Goal: Transaction & Acquisition: Subscribe to service/newsletter

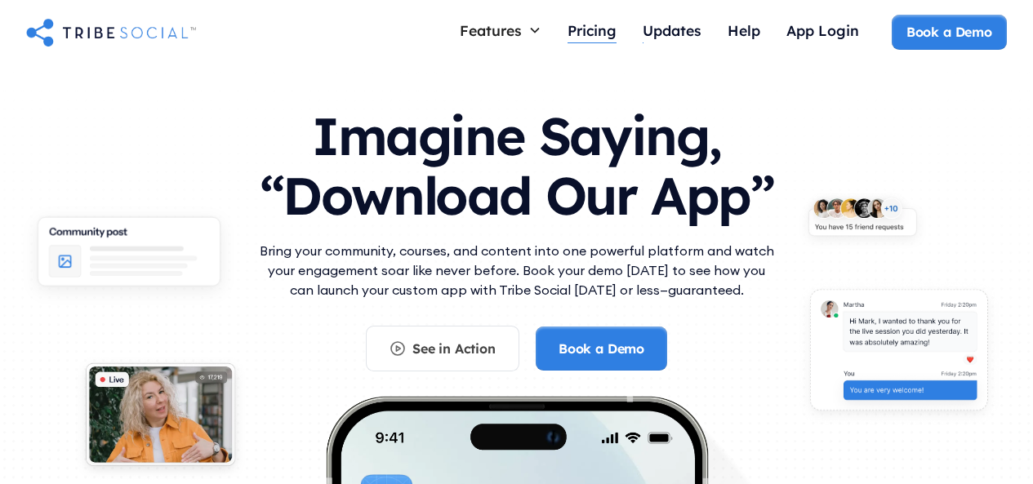
click at [594, 35] on div "Pricing" at bounding box center [591, 30] width 49 height 18
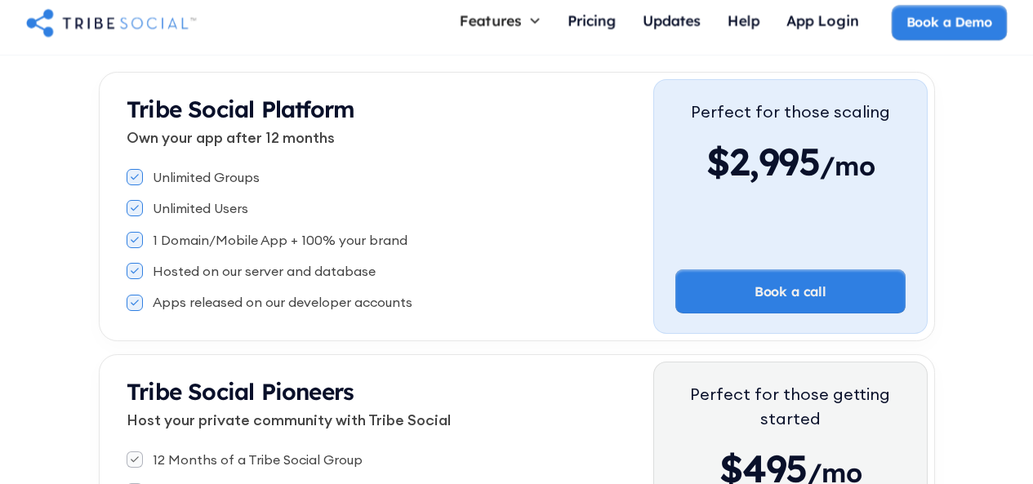
scroll to position [313, 0]
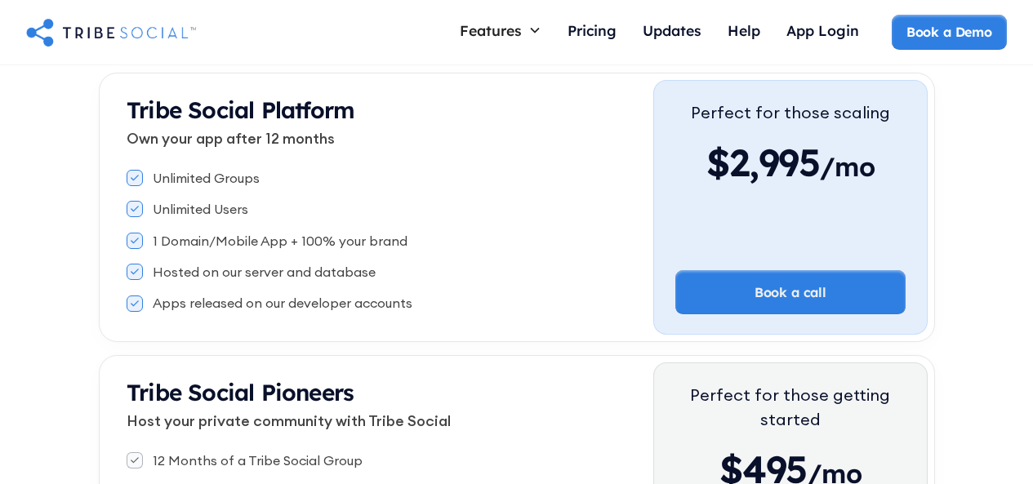
click at [195, 158] on div "Tribe Social Platform Own your app after 12 months" at bounding box center [390, 129] width 526 height 67
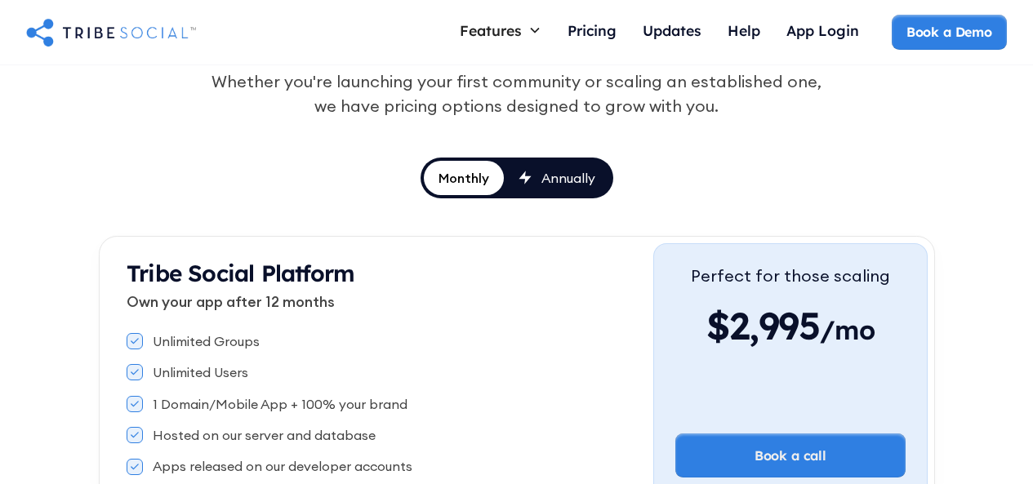
scroll to position [149, 0]
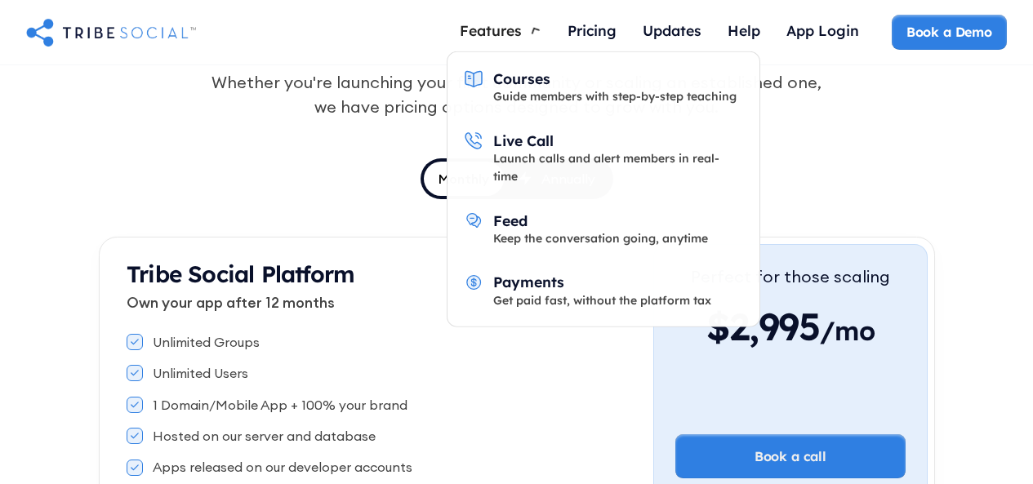
click at [525, 27] on div "Features" at bounding box center [500, 30] width 108 height 31
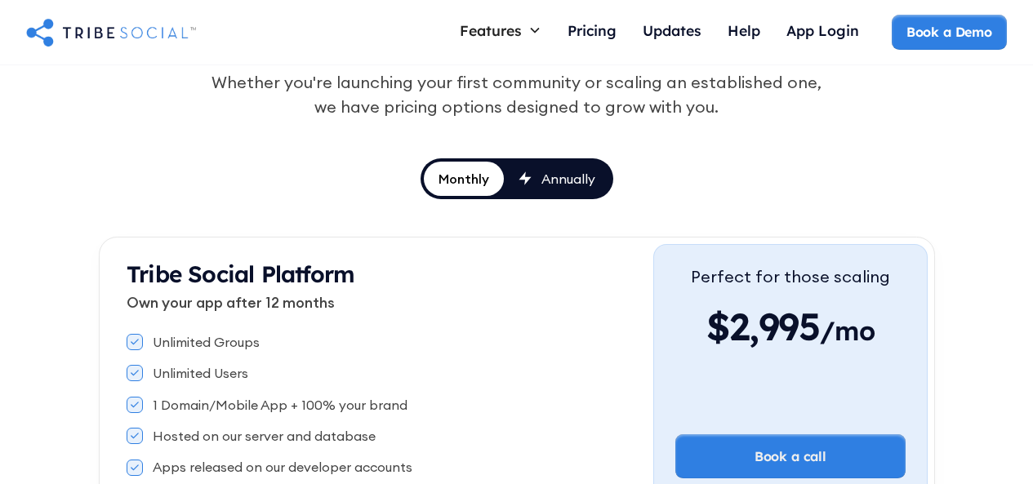
click at [525, 27] on div "Features" at bounding box center [500, 30] width 108 height 31
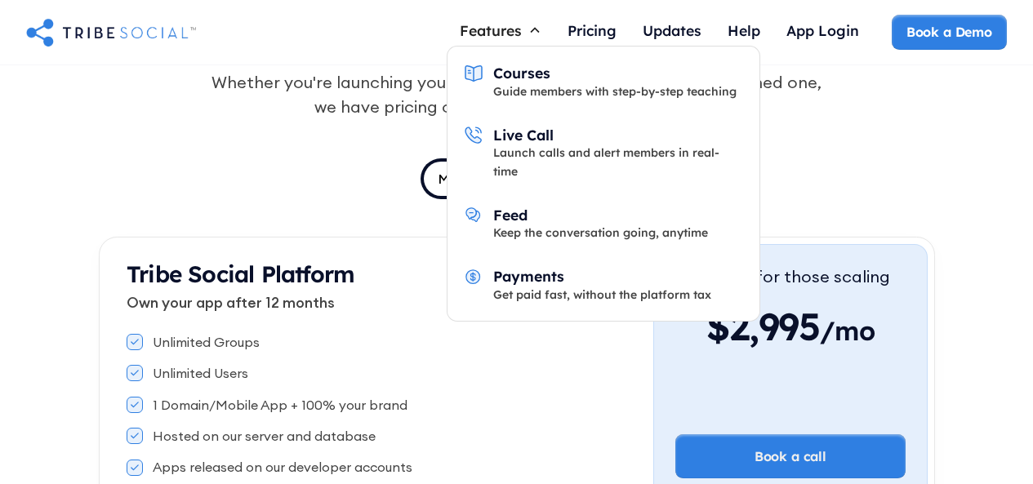
click at [511, 94] on div "Guide members with step-by-step teaching" at bounding box center [614, 91] width 243 height 18
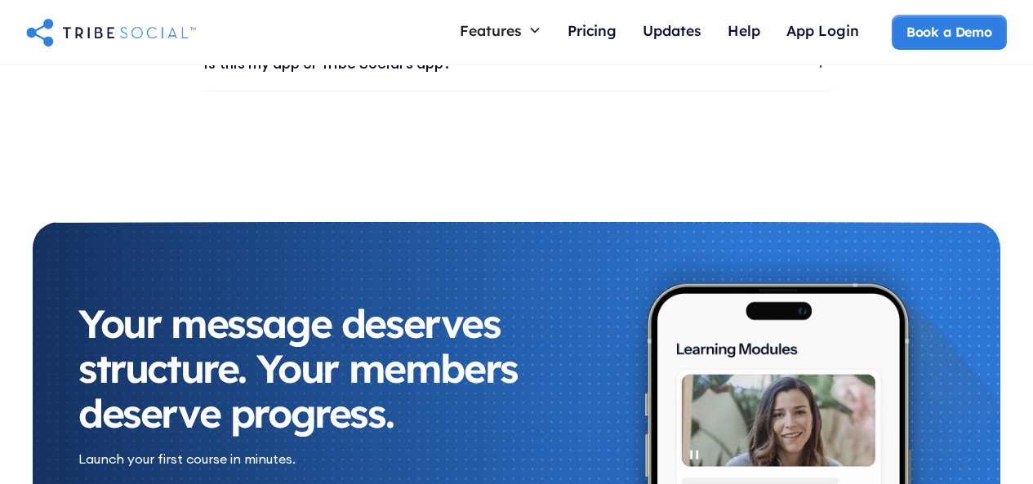
scroll to position [2930, 0]
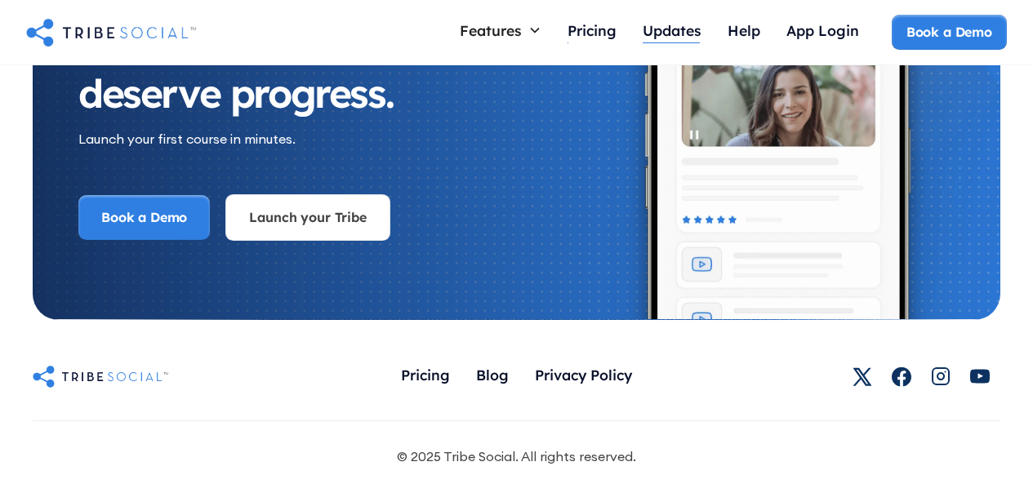
click at [664, 33] on div "Updates" at bounding box center [671, 30] width 59 height 18
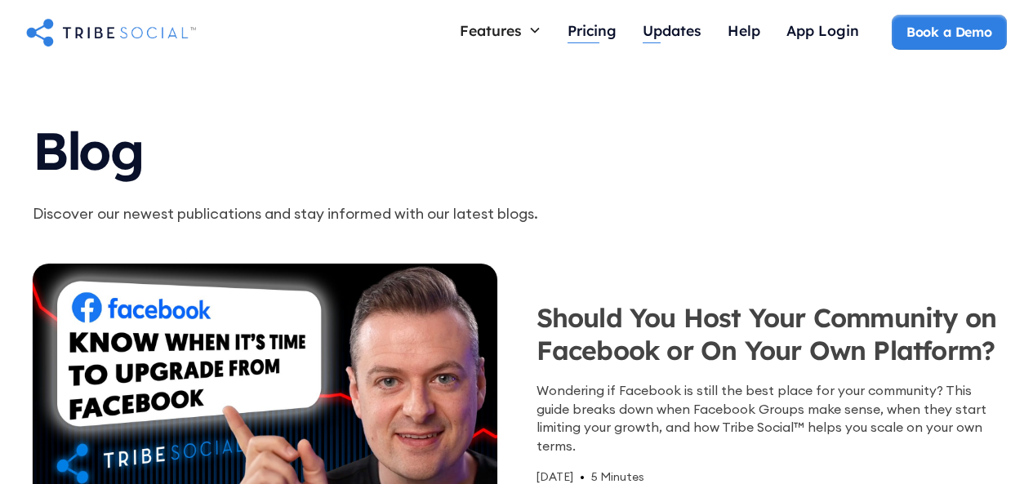
click at [615, 28] on link "Pricing" at bounding box center [591, 32] width 75 height 35
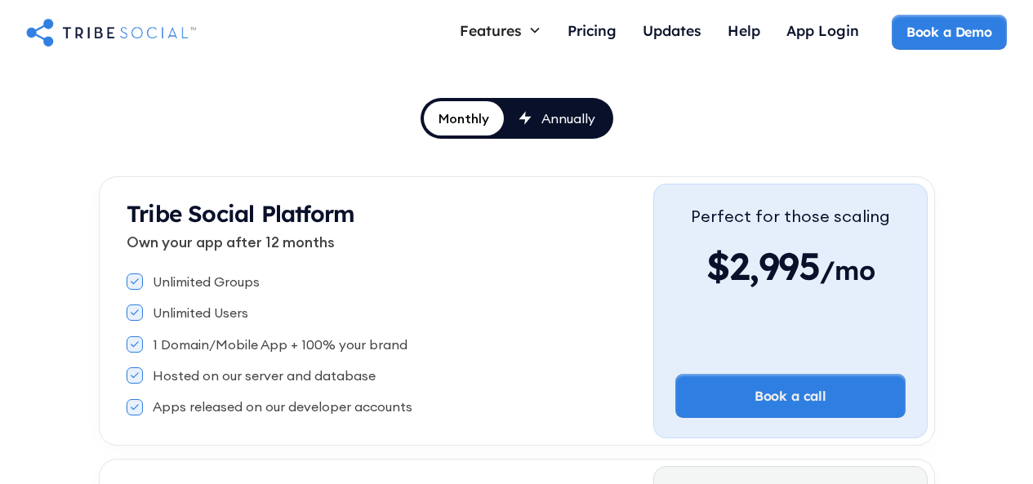
scroll to position [214, 0]
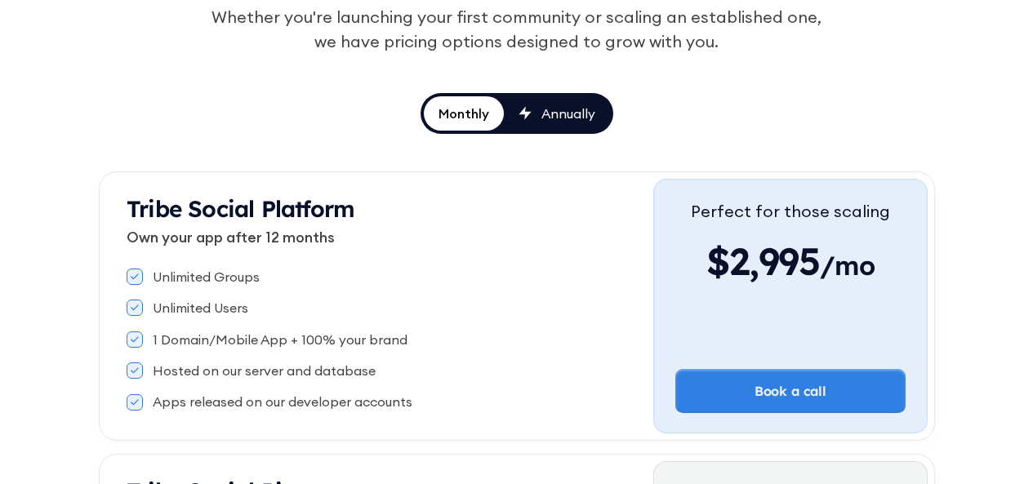
click at [545, 108] on div "Annually" at bounding box center [568, 113] width 54 height 18
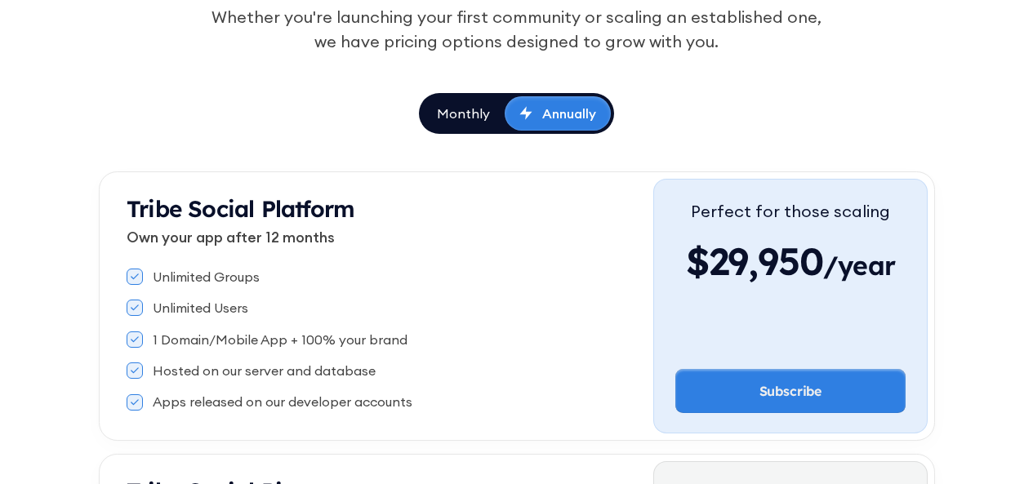
click at [788, 399] on link "Subscribe" at bounding box center [790, 391] width 230 height 44
click at [779, 398] on link "Subscribe" at bounding box center [790, 391] width 230 height 44
